Goal: Task Accomplishment & Management: Complete application form

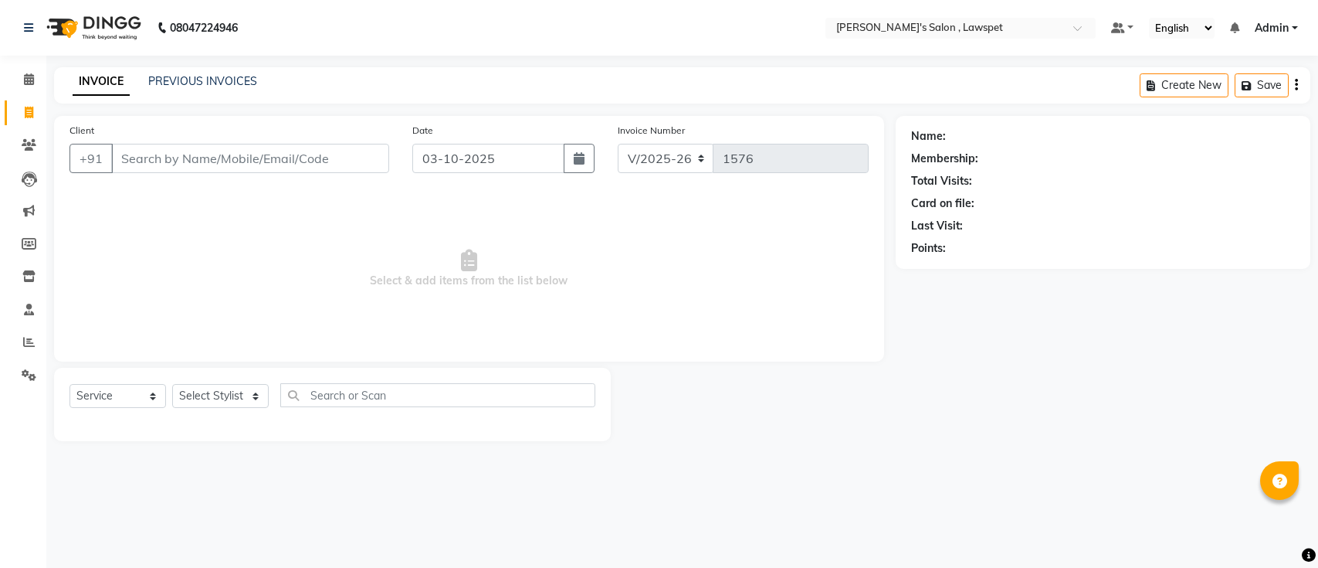
select select "8614"
select select "service"
paste input "9500418324"
type input "9500418324"
click at [352, 160] on span "Add Client" at bounding box center [349, 158] width 61 height 15
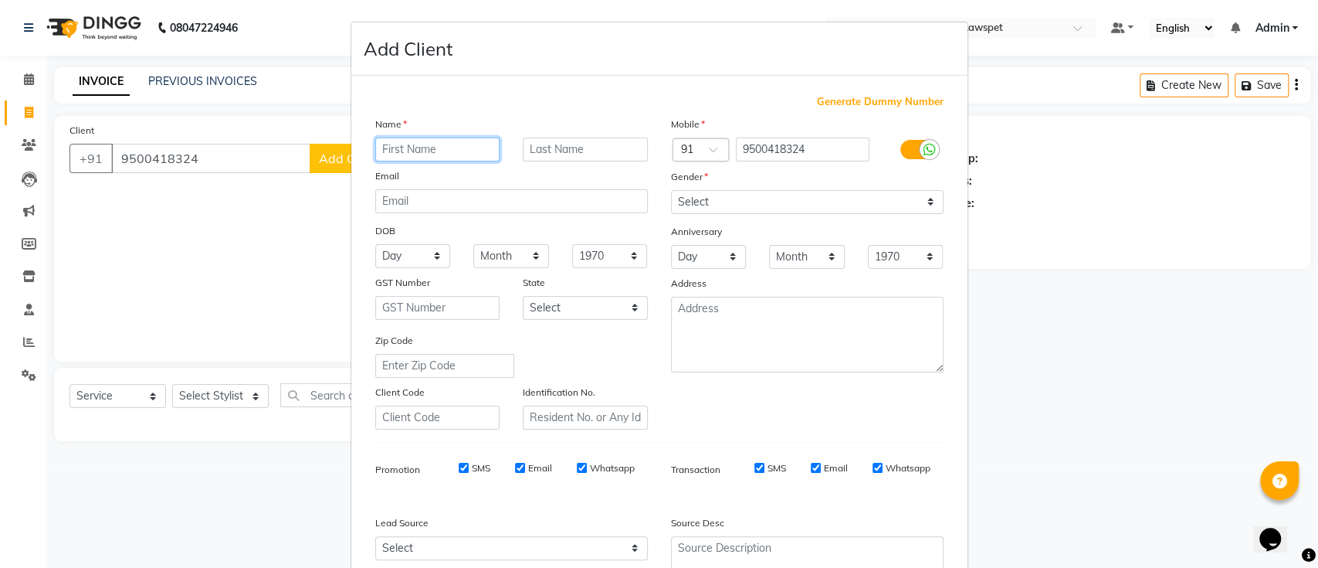
paste input "[PERSON_NAME]"
type input "[PERSON_NAME]"
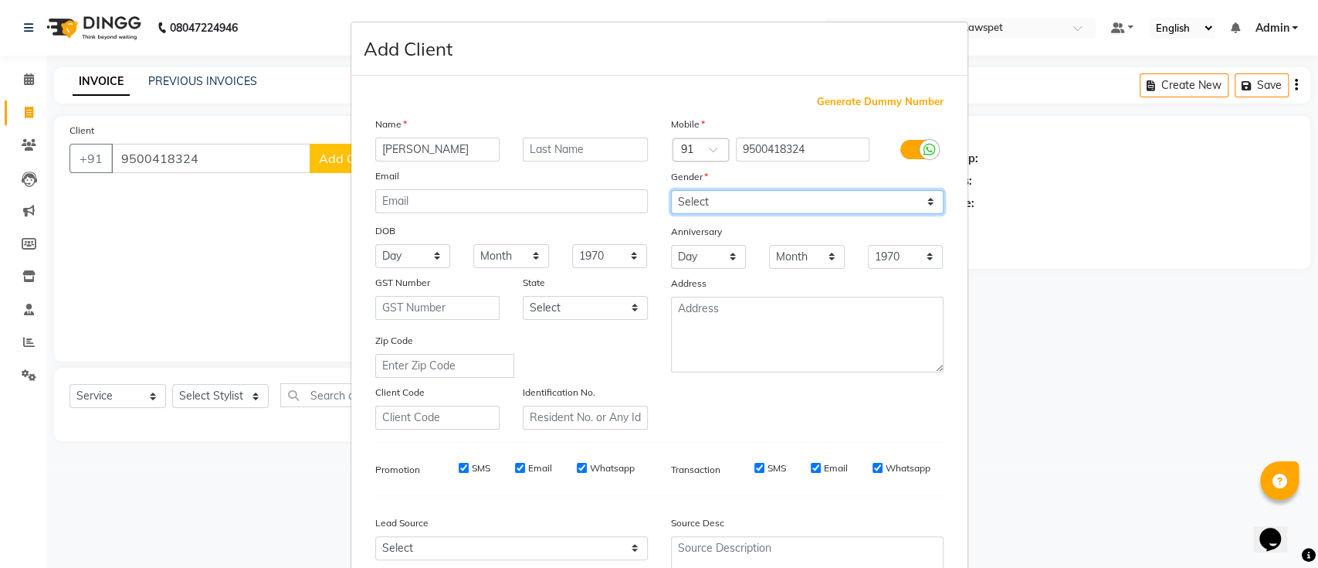
click at [762, 193] on select "Select [DEMOGRAPHIC_DATA] [DEMOGRAPHIC_DATA] Other Prefer Not To Say" at bounding box center [807, 202] width 273 height 24
select select "[DEMOGRAPHIC_DATA]"
click at [671, 190] on select "Select [DEMOGRAPHIC_DATA] [DEMOGRAPHIC_DATA] Other Prefer Not To Say" at bounding box center [807, 202] width 273 height 24
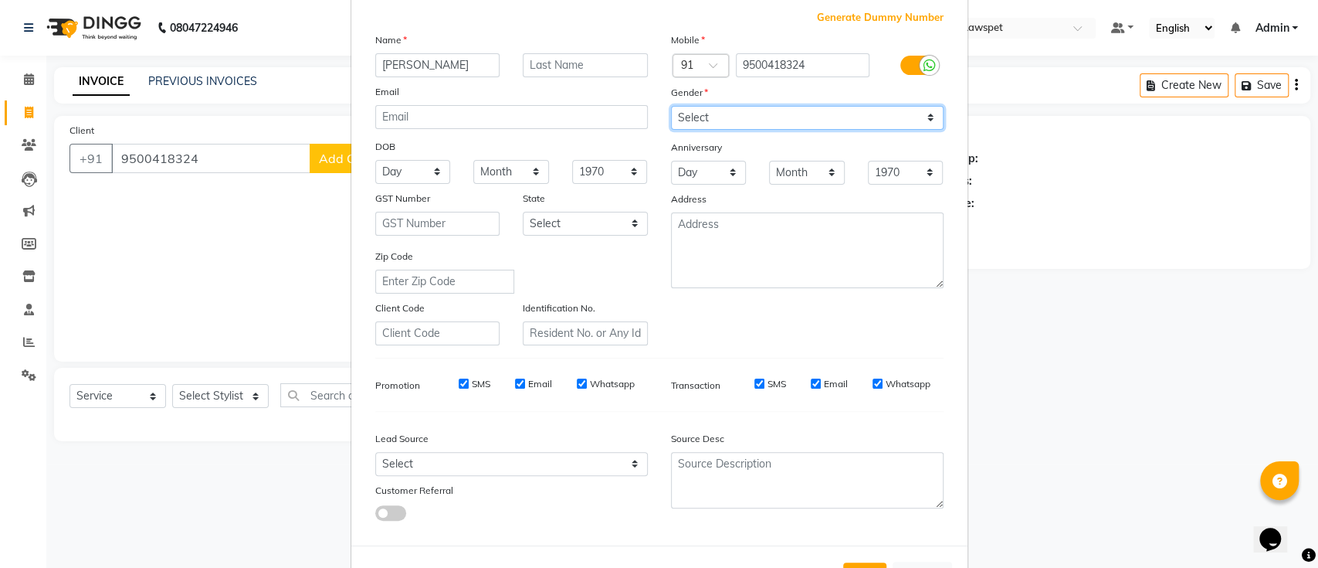
scroll to position [142, 0]
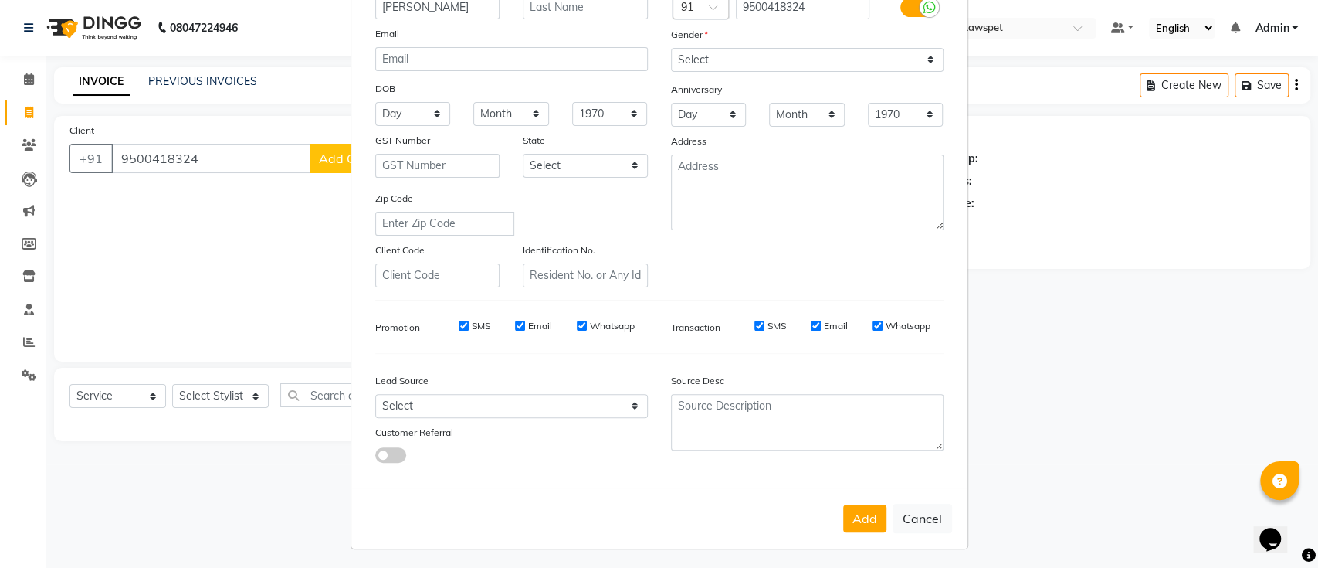
click at [835, 507] on div "Add Cancel" at bounding box center [659, 517] width 616 height 61
click at [845, 514] on button "Add" at bounding box center [864, 518] width 43 height 28
select select
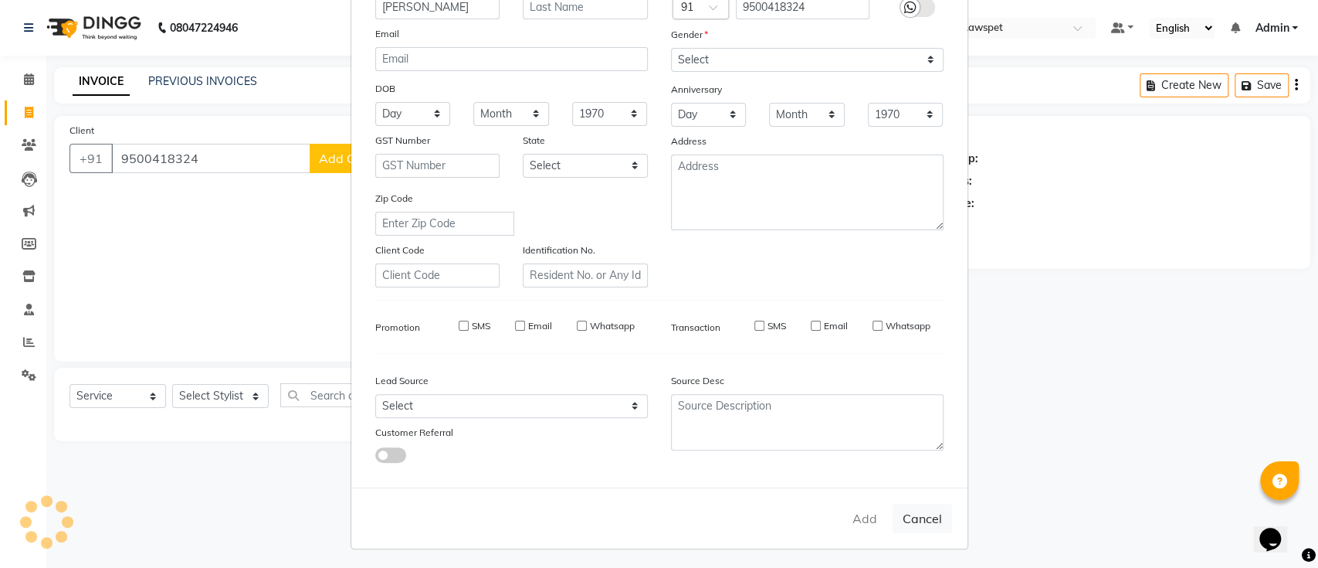
select select
checkbox input "false"
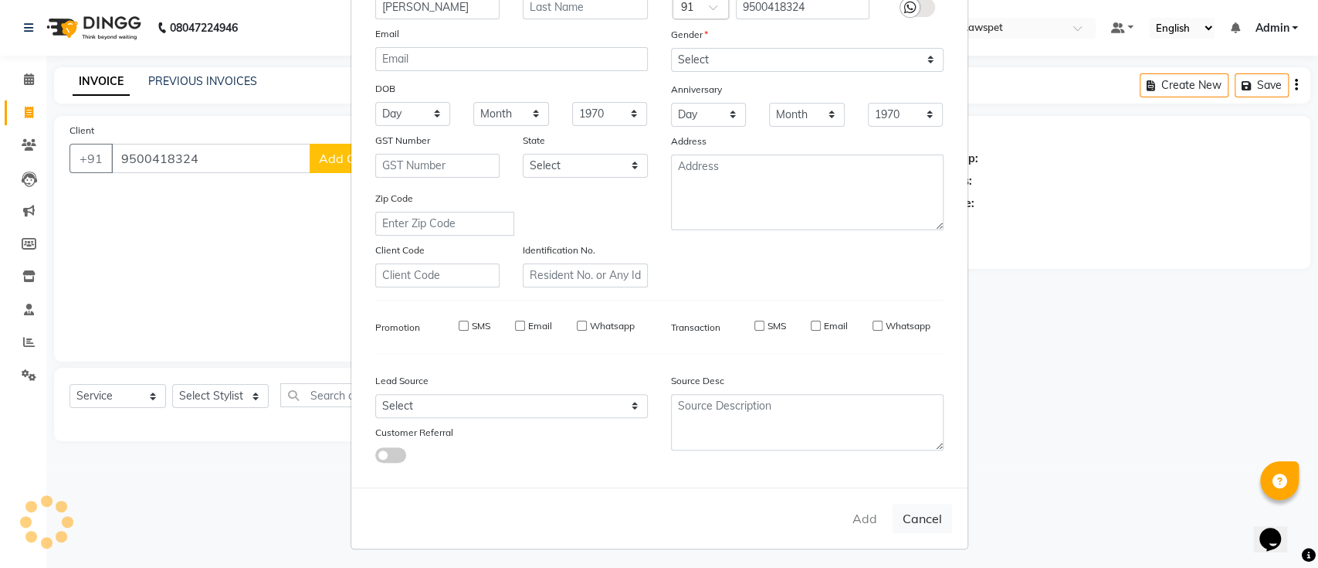
checkbox input "false"
